Goal: Information Seeking & Learning: Learn about a topic

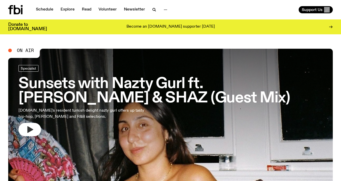
click at [33, 131] on icon "button" at bounding box center [30, 130] width 8 height 8
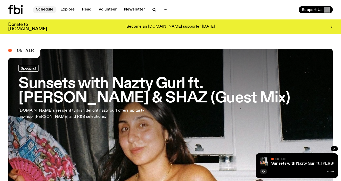
click at [43, 8] on link "Schedule" at bounding box center [45, 9] width 24 height 7
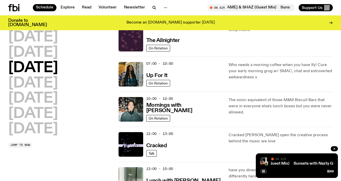
scroll to position [11, 0]
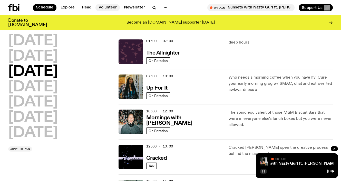
click at [106, 7] on link "Volunteer" at bounding box center [107, 7] width 24 height 7
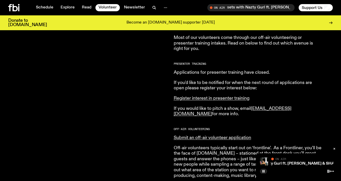
scroll to position [220, 0]
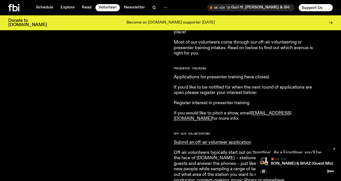
click at [212, 104] on link "Register interest in presenter training" at bounding box center [212, 103] width 76 height 5
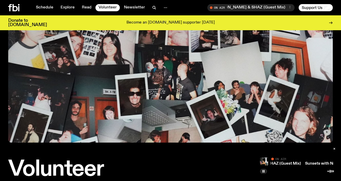
scroll to position [0, 0]
